Goal: Find specific page/section: Find specific page/section

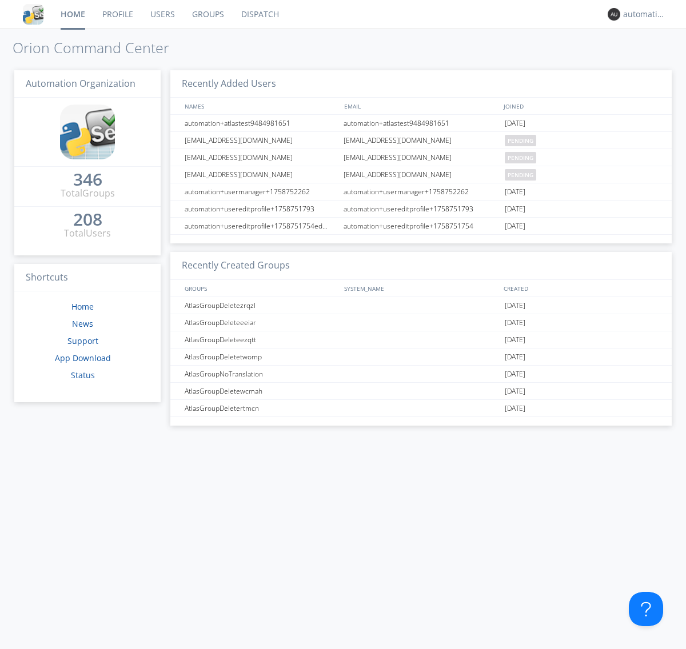
click at [259, 14] on link "Dispatch" at bounding box center [259, 14] width 55 height 29
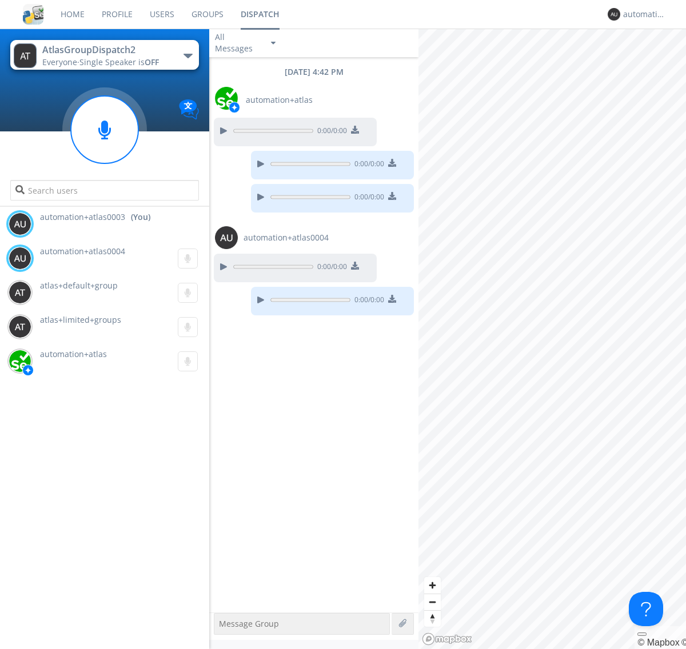
click at [187, 55] on div "button" at bounding box center [187, 56] width 9 height 5
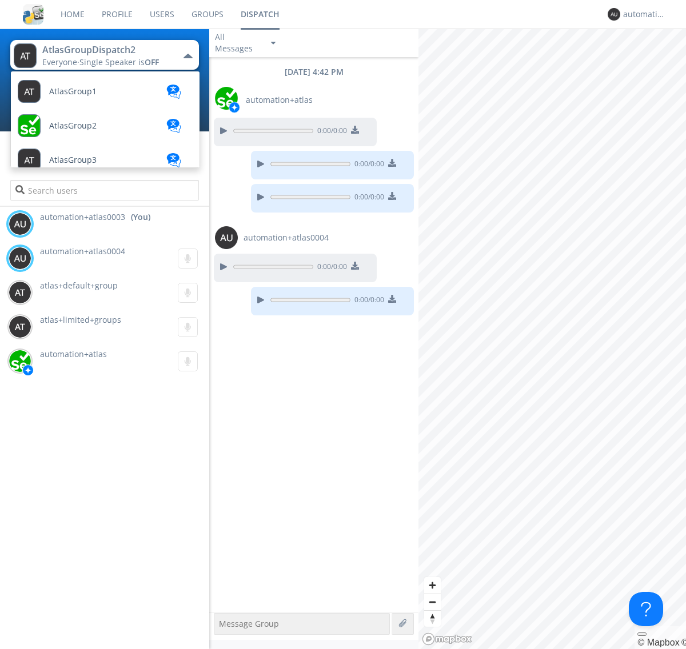
click at [89, 636] on span "AtlasGroupDispatch3" at bounding box center [89, 640] width 81 height 9
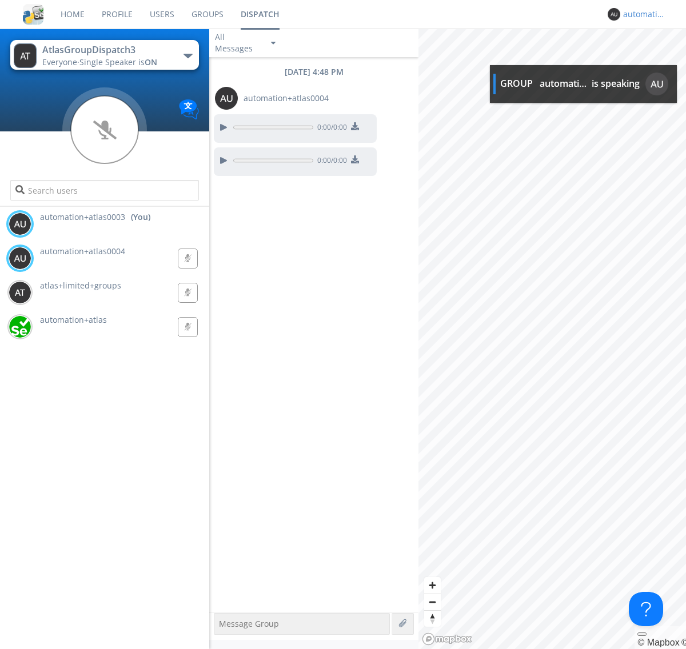
click at [641, 14] on div "automation+atlas0003" at bounding box center [644, 14] width 43 height 11
